Goal: Task Accomplishment & Management: Manage account settings

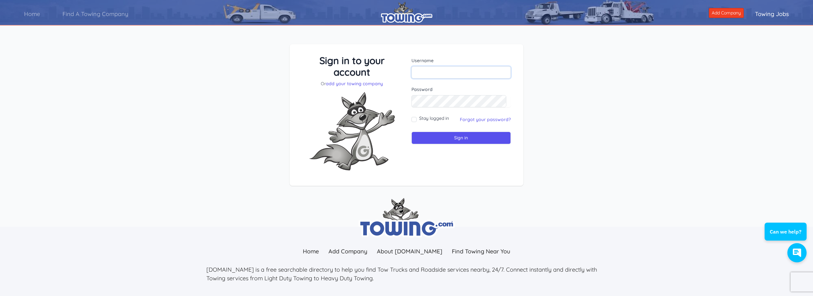
click at [432, 68] on input "text" at bounding box center [462, 72] width 100 height 12
type input "humbletows8697"
drag, startPoint x: 676, startPoint y: 156, endPoint x: 675, endPoint y: 151, distance: 5.2
click at [675, 152] on div "Sign in to your account Or add your towing company Username humbletows8697 Sign…" at bounding box center [406, 120] width 813 height 183
click at [460, 138] on input "Sign in" at bounding box center [462, 138] width 100 height 12
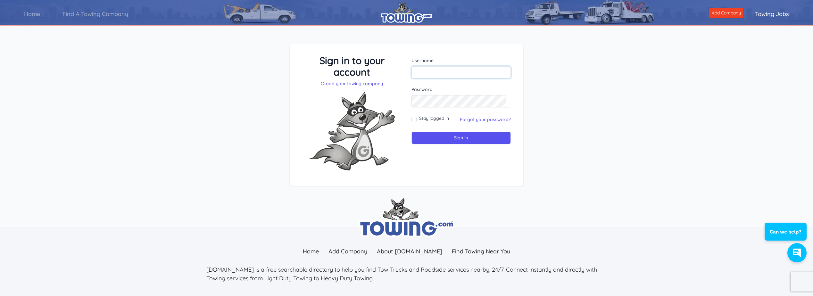
click at [430, 73] on input "text" at bounding box center [462, 72] width 100 height 12
type input "humbletowing"
click at [585, 119] on div "Sign in to your account Or add your towing company Username humbletowing Sign in" at bounding box center [406, 120] width 813 height 183
click at [415, 119] on input "Stay logged in" at bounding box center [414, 119] width 5 height 5
checkbox input "true"
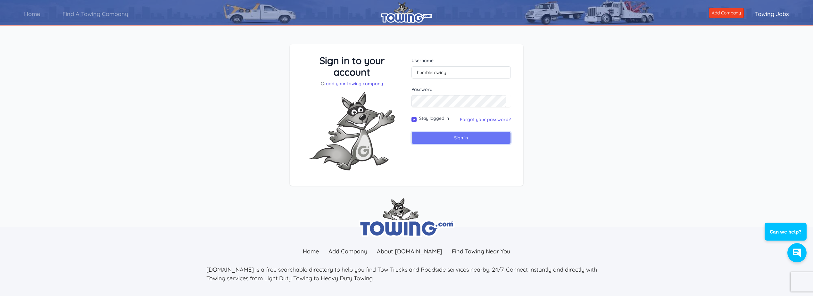
click at [457, 139] on input "Sign in" at bounding box center [462, 138] width 100 height 12
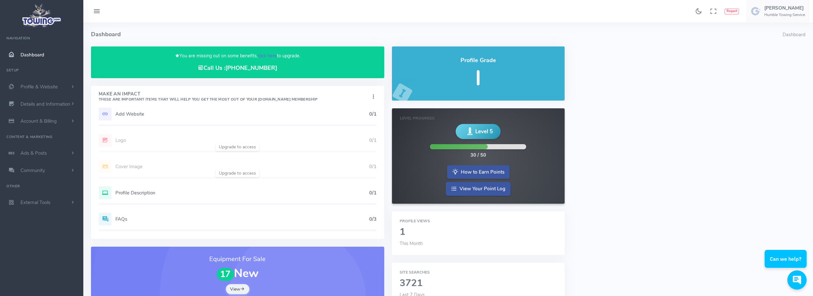
click at [269, 55] on link "click here" at bounding box center [267, 56] width 19 height 6
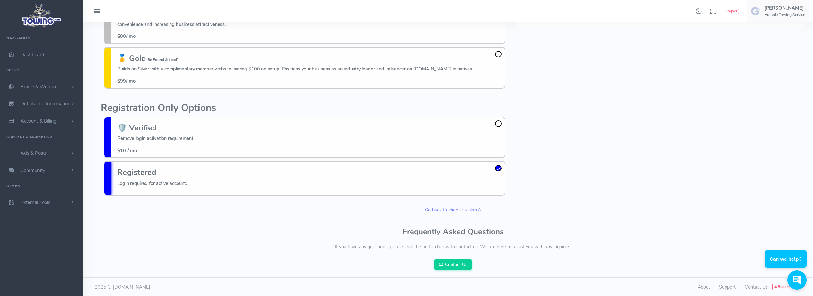
scroll to position [129, 0]
click at [446, 210] on link "Go back to choose a plan ^" at bounding box center [453, 209] width 712 height 7
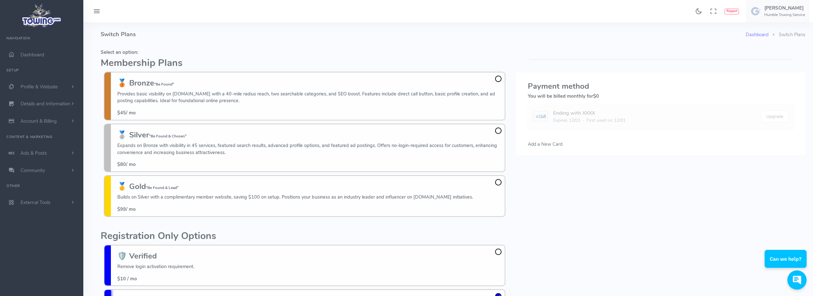
click at [94, 11] on icon at bounding box center [97, 11] width 8 height 10
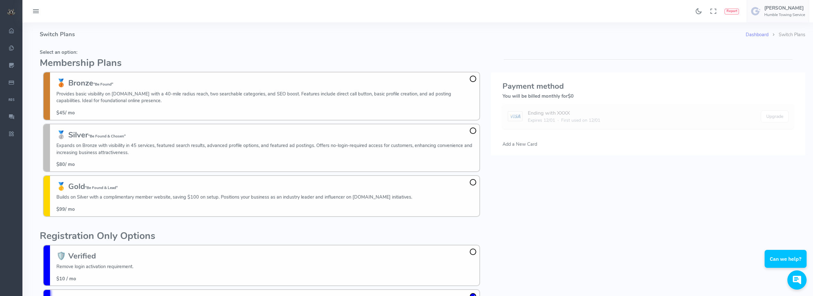
click at [33, 11] on icon at bounding box center [36, 11] width 8 height 10
